Goal: Task Accomplishment & Management: Use online tool/utility

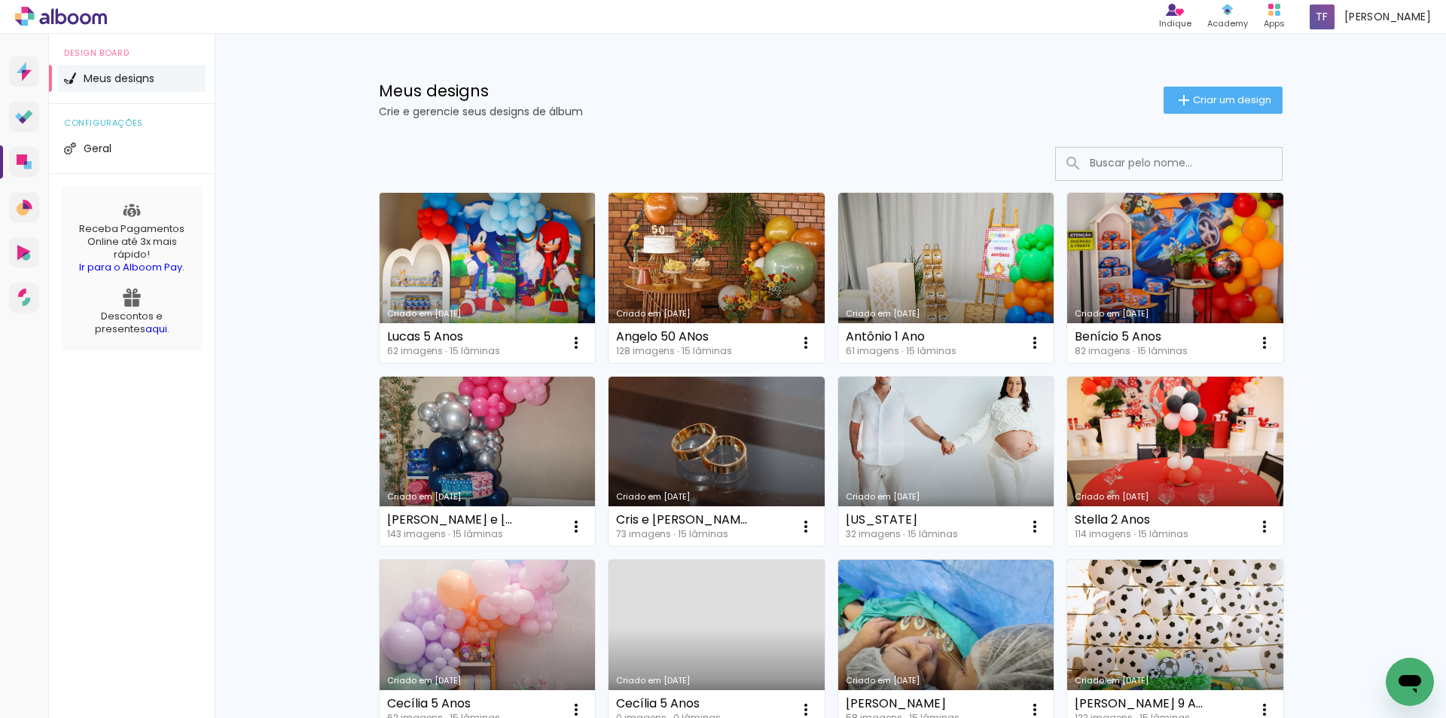
click at [498, 258] on link "Criado em [DATE]" at bounding box center [488, 278] width 216 height 170
